Goal: Information Seeking & Learning: Learn about a topic

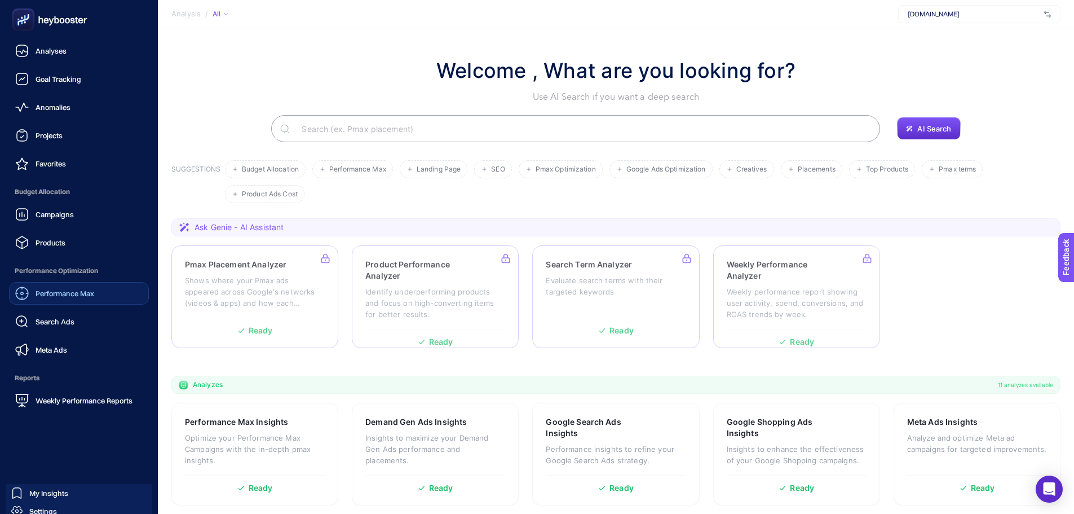
click at [67, 296] on span "Performance Max" at bounding box center [65, 293] width 59 height 9
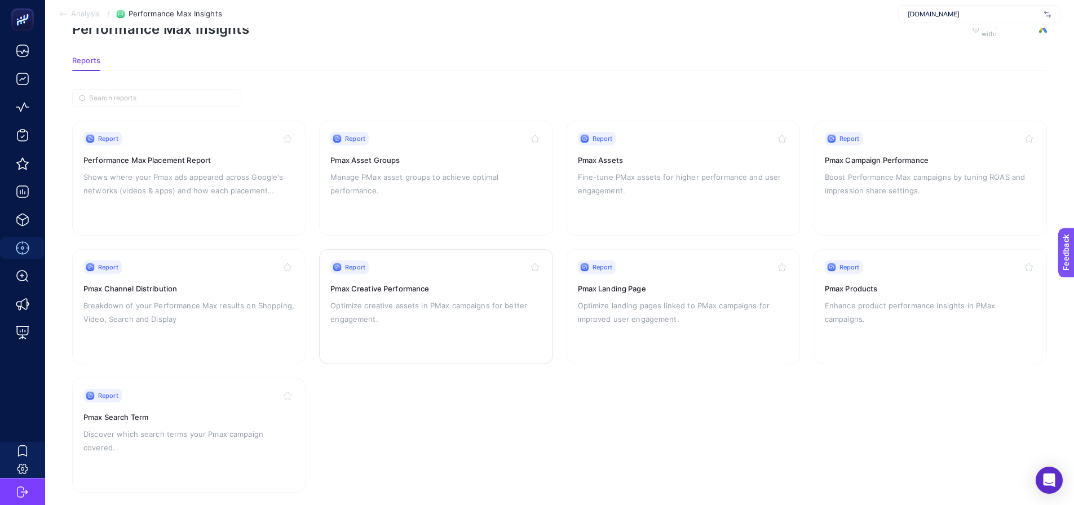
scroll to position [48, 0]
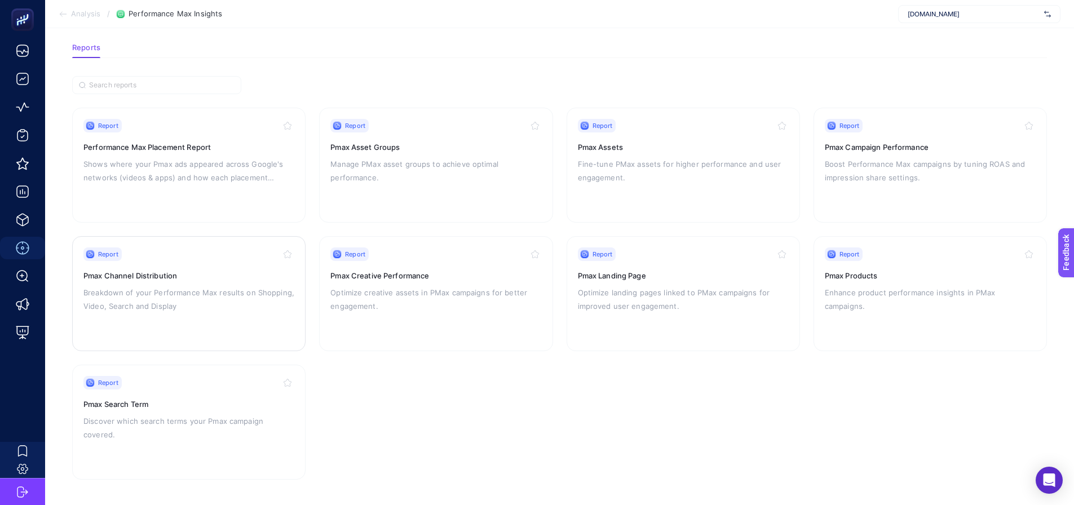
click at [199, 290] on p "Breakdown of your Performance Max results on Shopping, Video, Search and Display" at bounding box center [188, 299] width 211 height 27
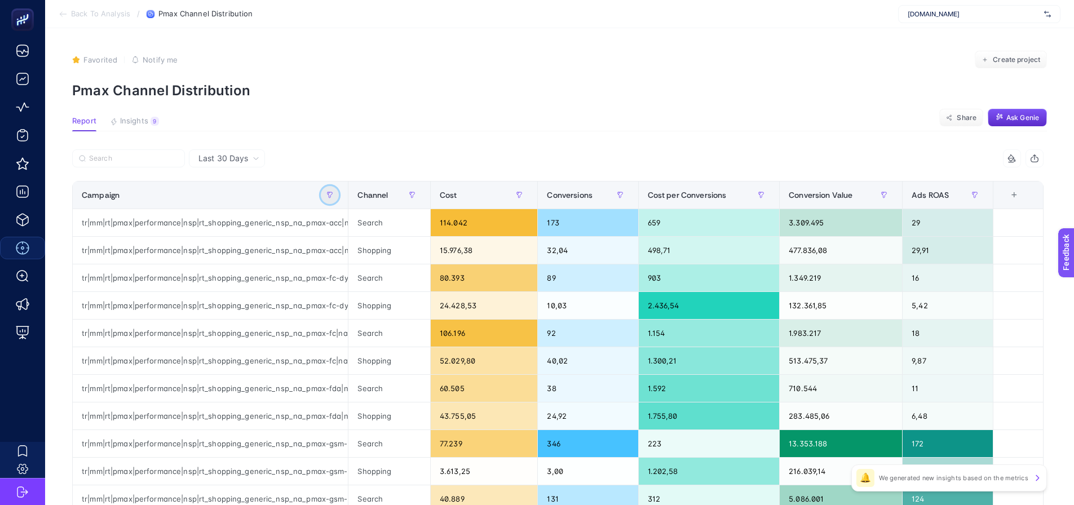
click at [333, 196] on icon "button" at bounding box center [329, 195] width 7 height 7
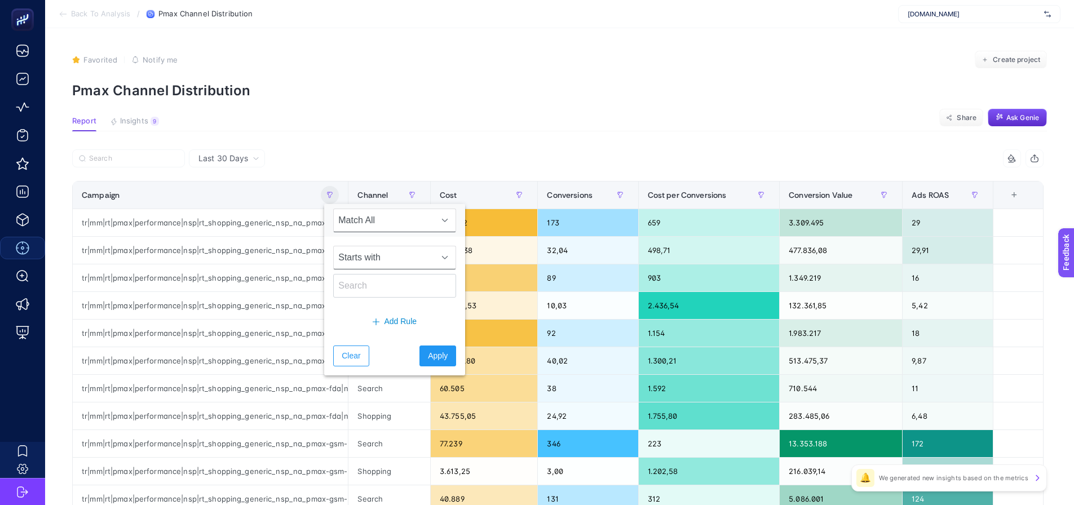
click at [359, 255] on span "Starts with" at bounding box center [384, 257] width 100 height 23
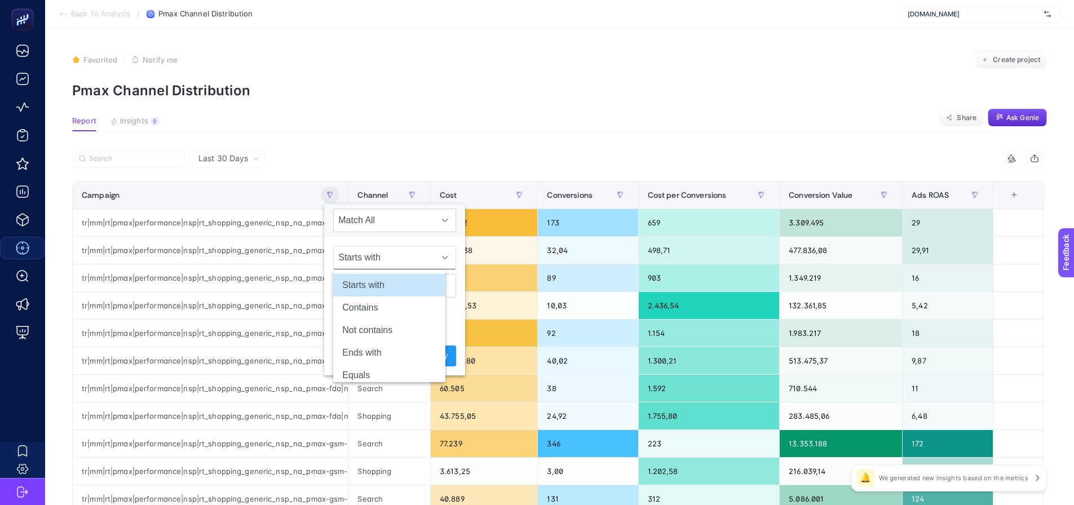
scroll to position [0, 5]
click at [357, 307] on li "Contains" at bounding box center [389, 308] width 112 height 23
click at [350, 289] on input "text" at bounding box center [394, 286] width 123 height 24
type input "acc"
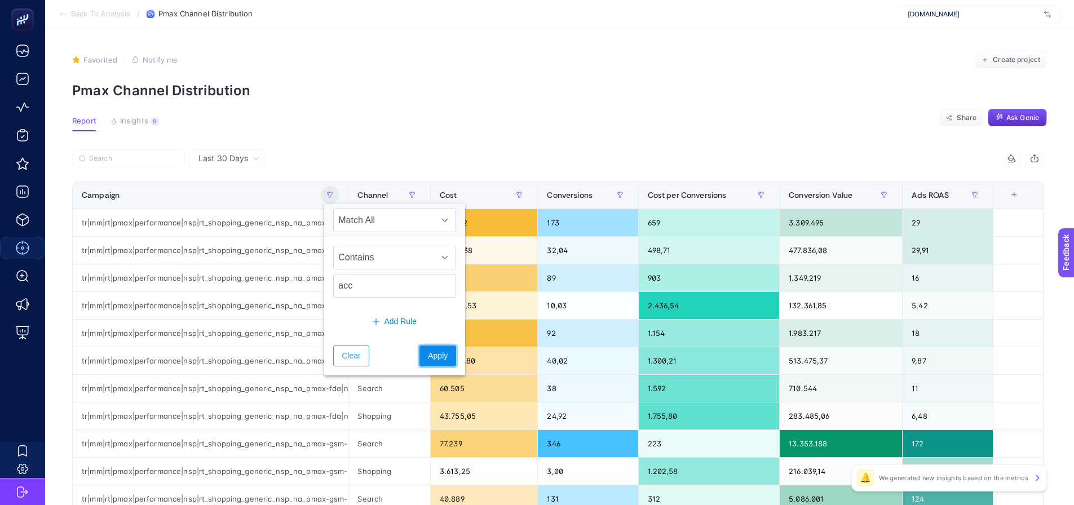
click at [428, 360] on span "Apply" at bounding box center [438, 356] width 20 height 12
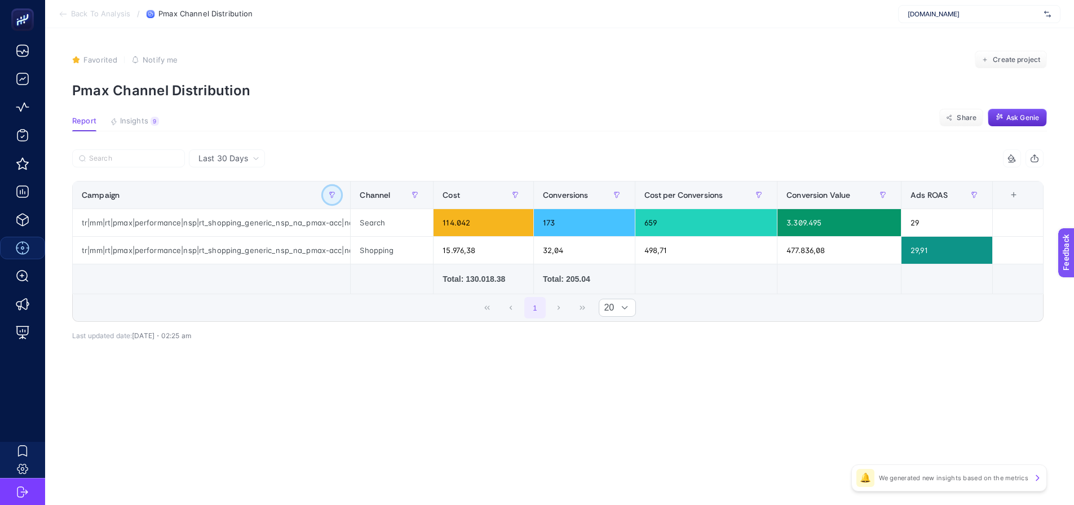
scroll to position [0, 0]
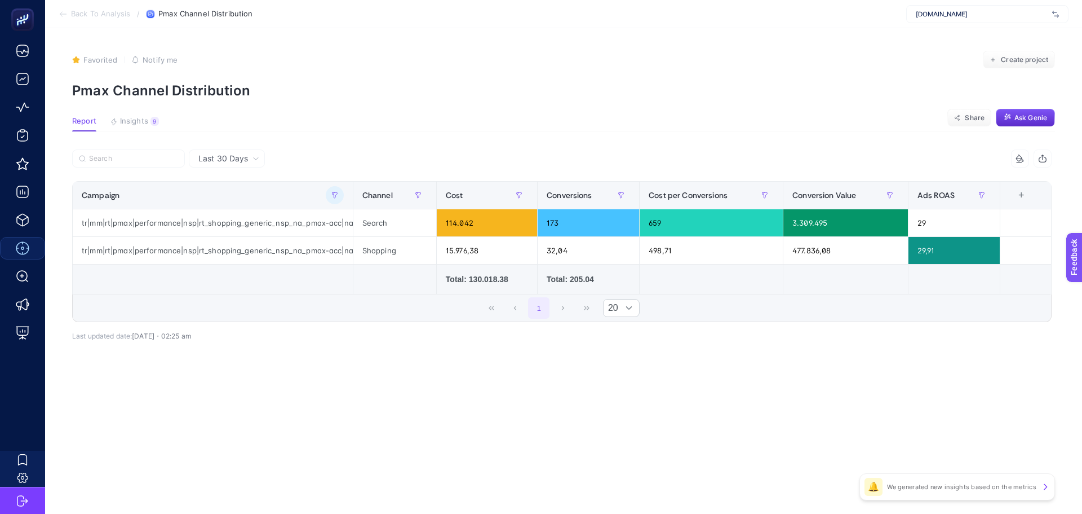
click at [213, 147] on article "Favorited true Notify me Create project Pmax Channel Distribution Report Insigh…" at bounding box center [563, 270] width 1037 height 485
click at [224, 163] on span "Last 30 Days" at bounding box center [223, 158] width 50 height 11
click at [239, 206] on li "Last 7 Days" at bounding box center [226, 202] width 69 height 20
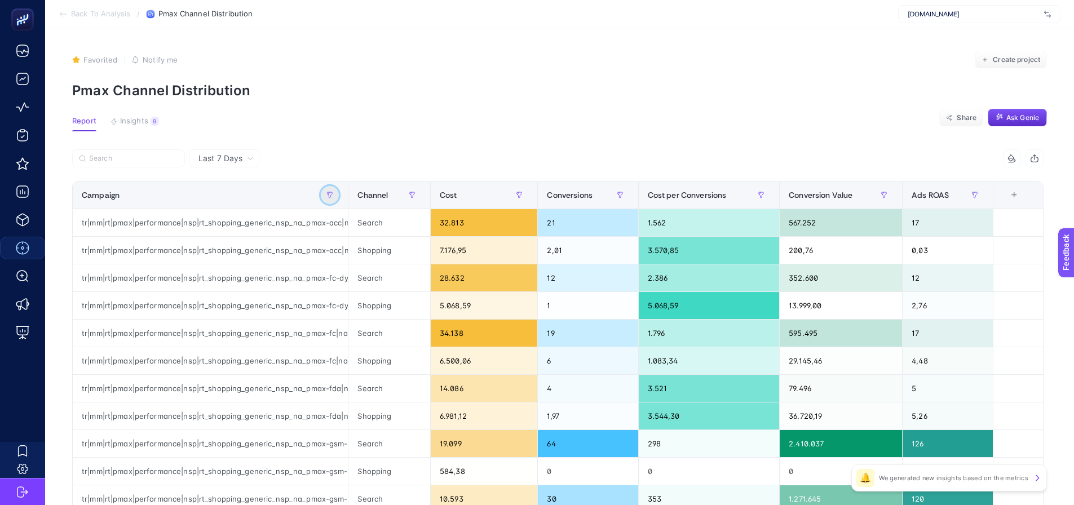
click at [331, 191] on button "button" at bounding box center [330, 195] width 18 height 18
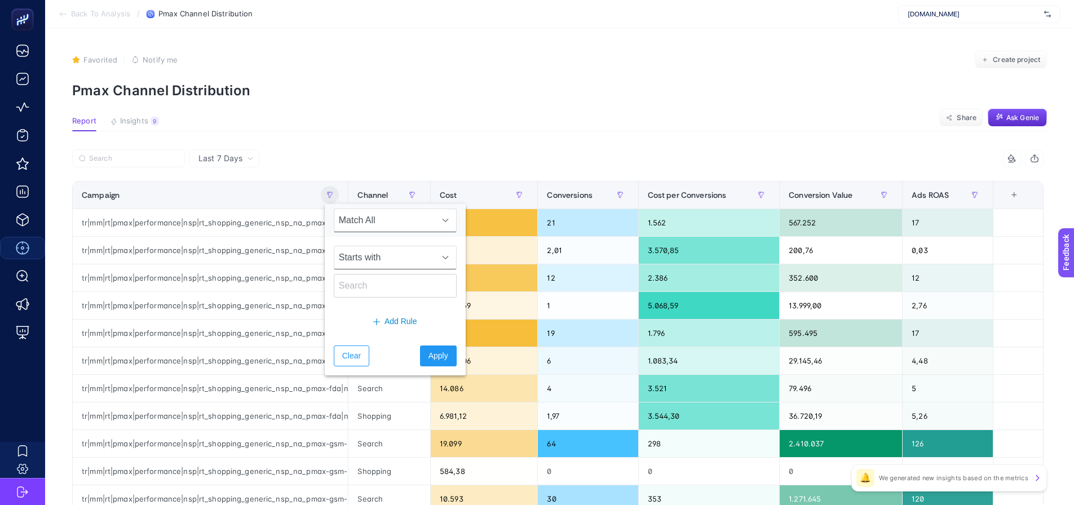
click at [359, 253] on span "Starts with" at bounding box center [384, 257] width 100 height 23
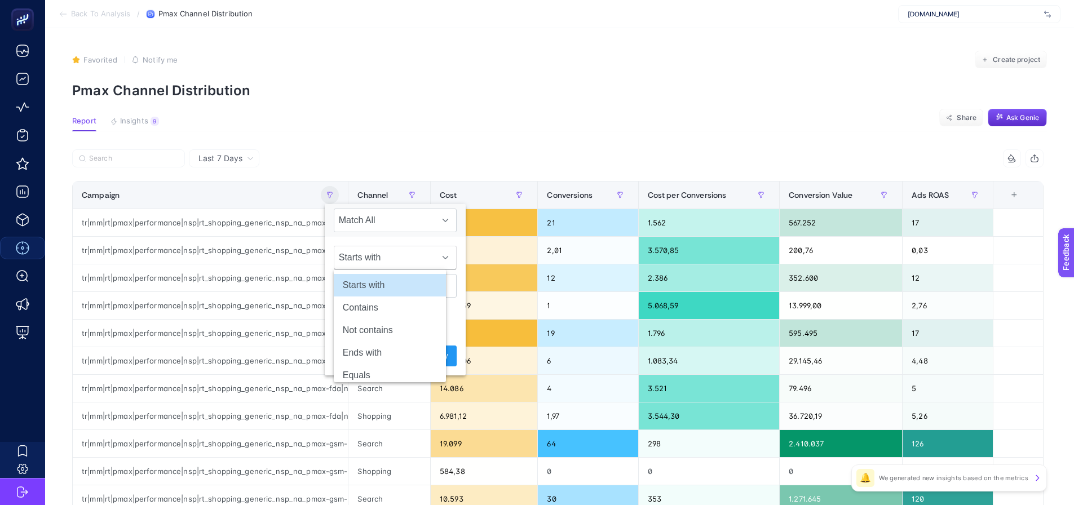
scroll to position [0, 5]
drag, startPoint x: 370, startPoint y: 312, endPoint x: 363, endPoint y: 285, distance: 28.0
click at [370, 309] on li "Contains" at bounding box center [390, 308] width 112 height 23
click at [363, 285] on input "text" at bounding box center [395, 286] width 123 height 24
type input "acc"
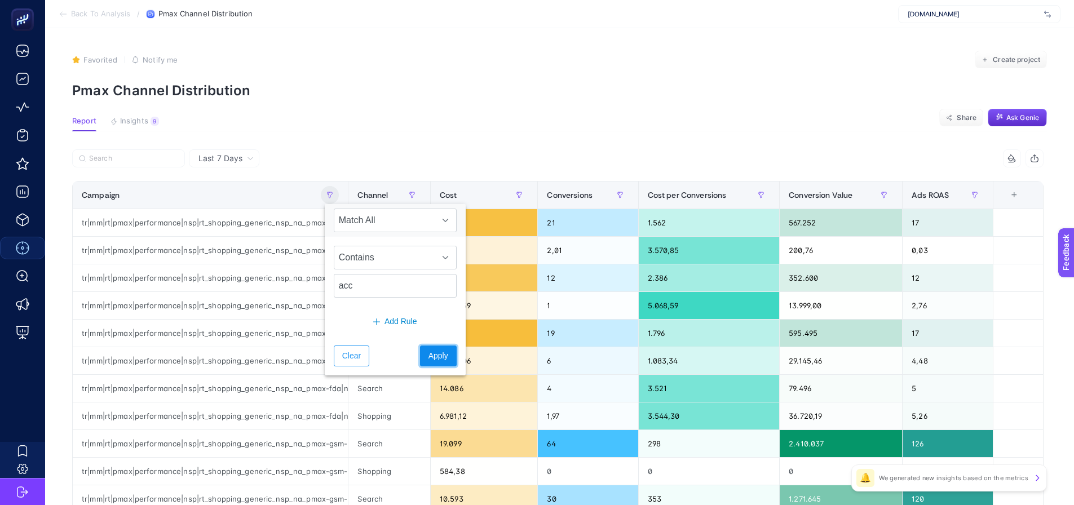
click at [428, 353] on span "Apply" at bounding box center [438, 356] width 20 height 12
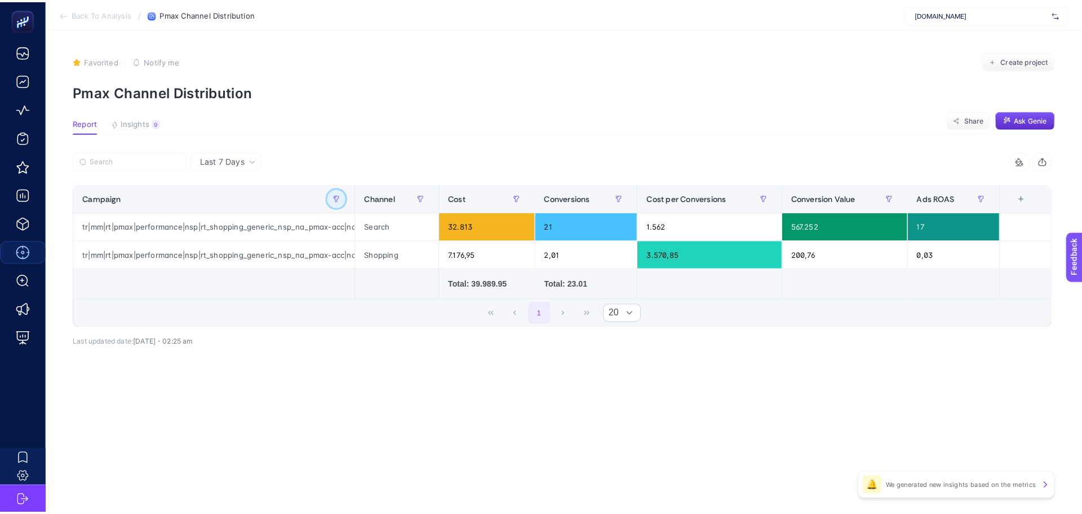
scroll to position [0, 0]
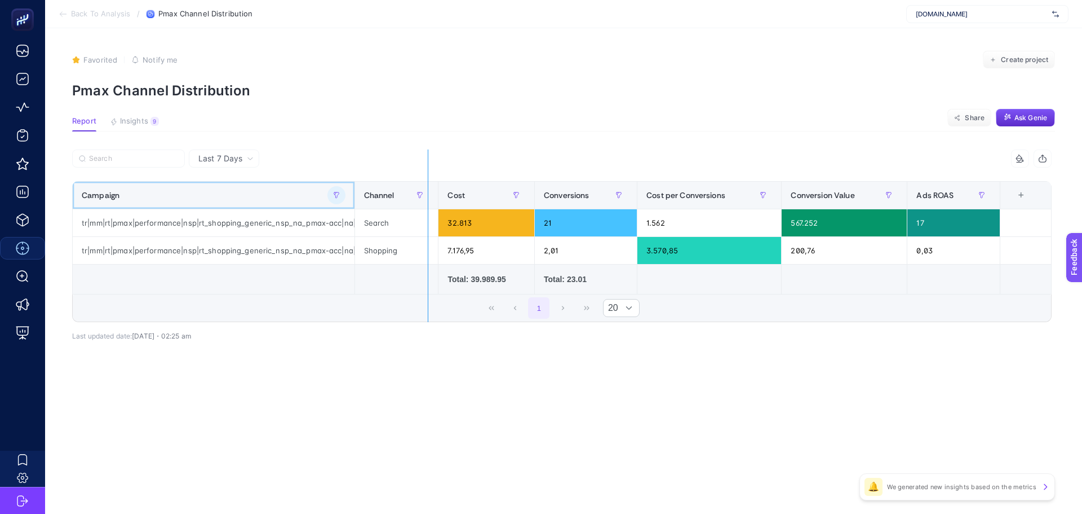
drag, startPoint x: 355, startPoint y: 199, endPoint x: 431, endPoint y: 202, distance: 76.7
click at [431, 202] on div "5 items selected Campaign Channel Cost Conversions Cost per Conversions Convers…" at bounding box center [562, 235] width 980 height 173
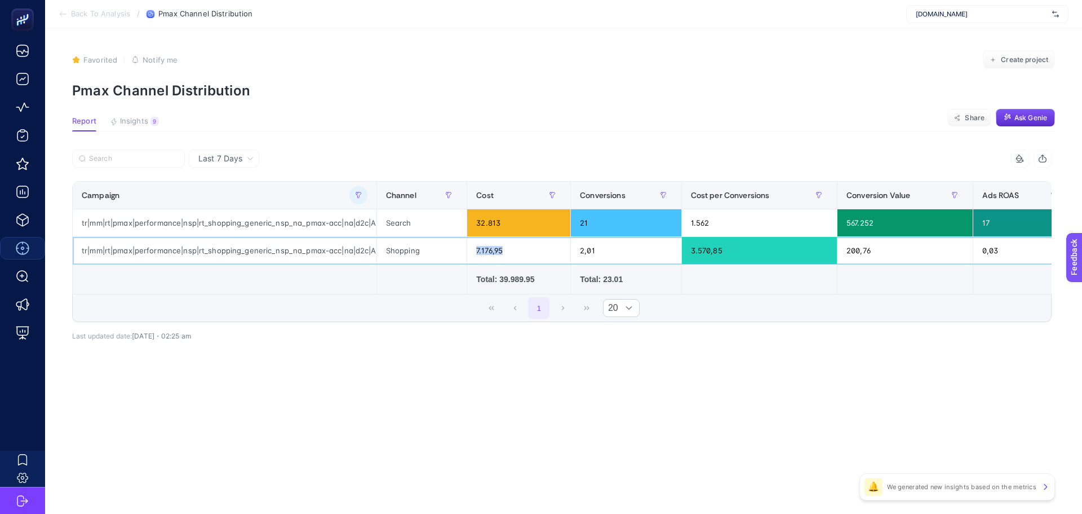
drag, startPoint x: 511, startPoint y: 249, endPoint x: 471, endPoint y: 249, distance: 39.5
click at [471, 249] on div "7.176,95" at bounding box center [518, 250] width 103 height 27
click at [487, 381] on div "Last 7 Days 5 items selected Campaign Channel Cost Conversions Cost per Convers…" at bounding box center [562, 269] width 998 height 240
drag, startPoint x: 486, startPoint y: 227, endPoint x: 475, endPoint y: 226, distance: 10.7
click at [475, 226] on div "32.813" at bounding box center [518, 222] width 103 height 27
